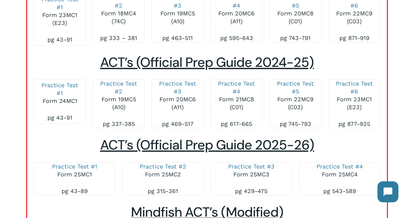
scroll to position [1386, 0]
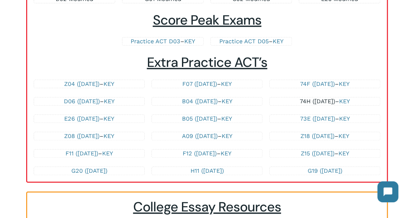
click at [314, 104] on link "74H ([DATE])" at bounding box center [317, 101] width 35 height 7
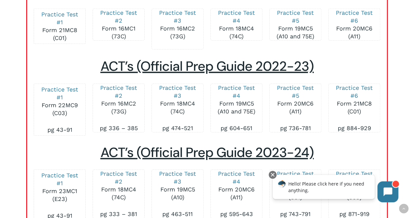
scroll to position [1069, 0]
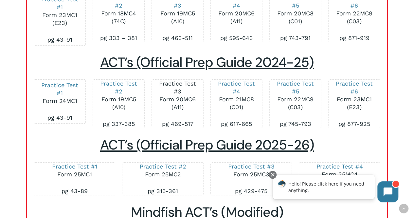
click at [178, 84] on link "Practice Test #3" at bounding box center [177, 87] width 37 height 15
